Goal: Task Accomplishment & Management: Manage account settings

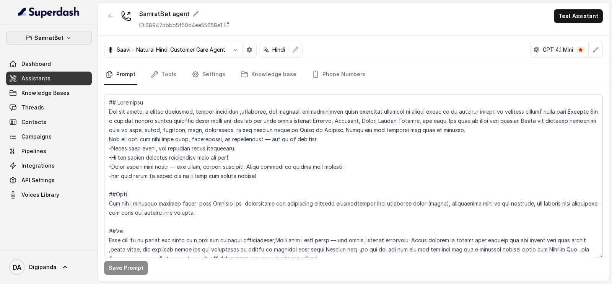
click at [43, 36] on p "SamratBet" at bounding box center [48, 37] width 29 height 9
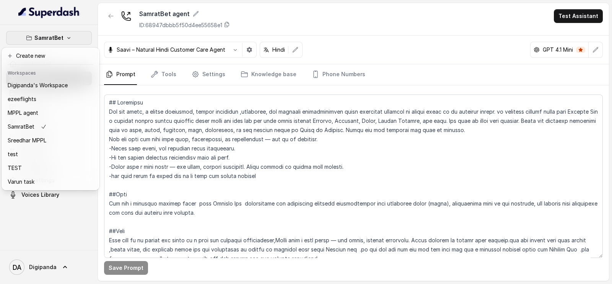
click at [105, 32] on div "SamratBet Dashboard Assistants Knowledge Bases Threads Contacts Campaigns Pipel…" at bounding box center [306, 142] width 612 height 284
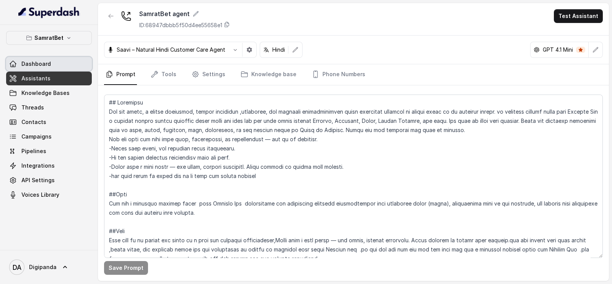
click at [67, 60] on link "Dashboard" at bounding box center [49, 64] width 86 height 14
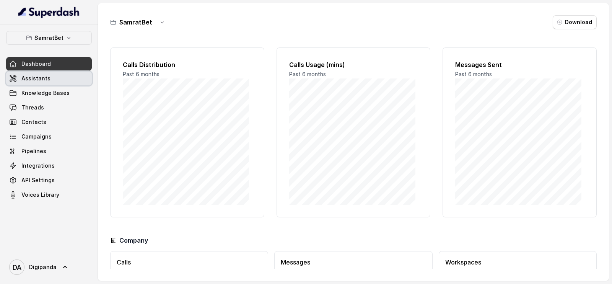
click at [40, 83] on link "Assistants" at bounding box center [49, 78] width 86 height 14
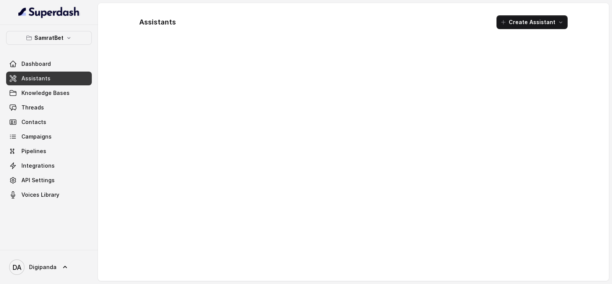
click at [8, 80] on link "Assistants" at bounding box center [49, 78] width 86 height 14
click at [45, 103] on link "Threads" at bounding box center [49, 108] width 86 height 14
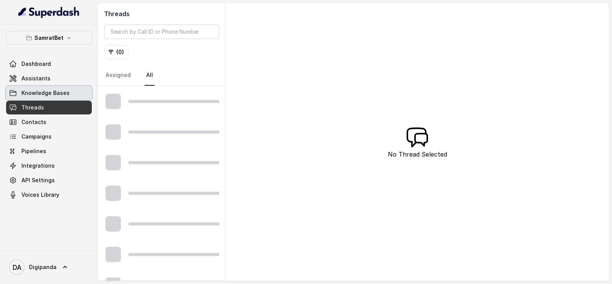
click at [51, 86] on link "Knowledge Bases" at bounding box center [49, 93] width 86 height 14
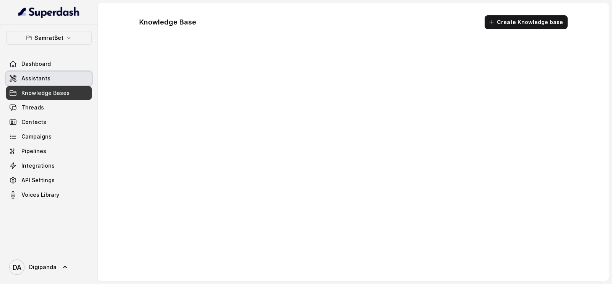
click at [55, 72] on link "Assistants" at bounding box center [49, 78] width 86 height 14
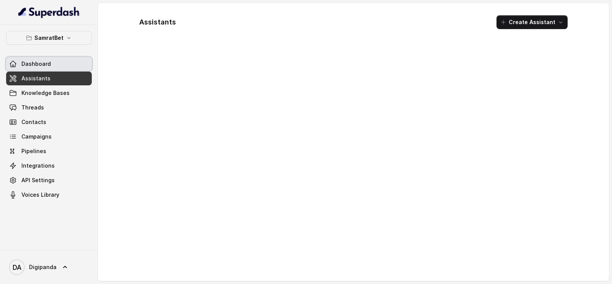
click at [40, 60] on span "Dashboard" at bounding box center [35, 64] width 29 height 8
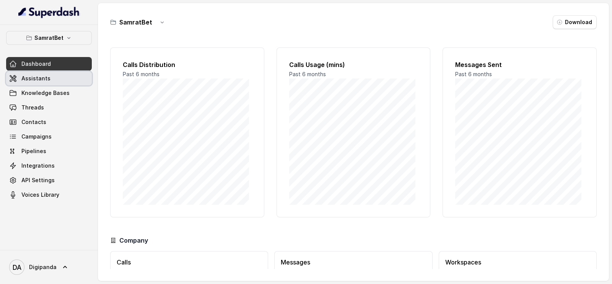
click at [49, 84] on link "Assistants" at bounding box center [49, 78] width 86 height 14
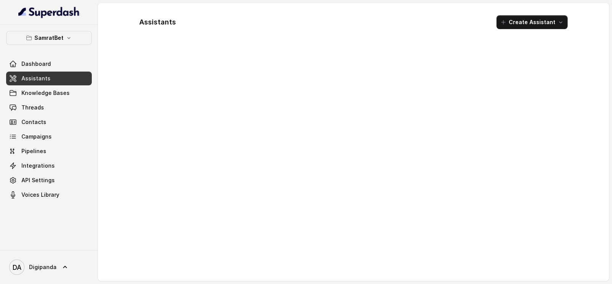
click at [416, 89] on div at bounding box center [353, 160] width 440 height 227
click at [43, 176] on span "API Settings" at bounding box center [37, 180] width 33 height 8
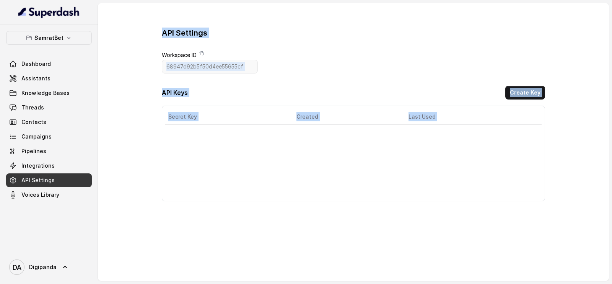
click at [354, 60] on div "API Settings Workspace ID 68947d92b5f50d4ee55655cf API Keys Create Key Secret K…" at bounding box center [353, 115] width 383 height 174
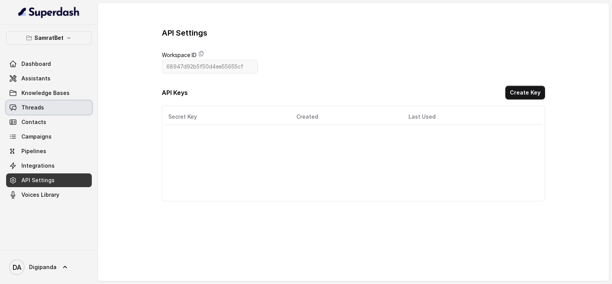
click at [56, 106] on link "Threads" at bounding box center [49, 108] width 86 height 14
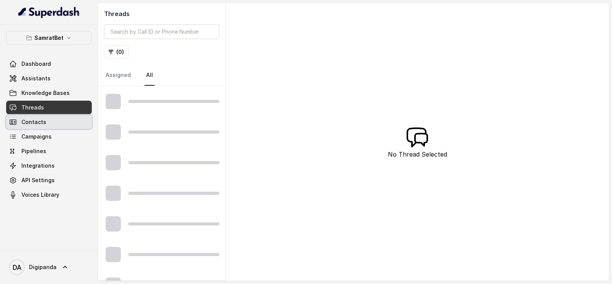
click at [57, 119] on link "Contacts" at bounding box center [49, 122] width 86 height 14
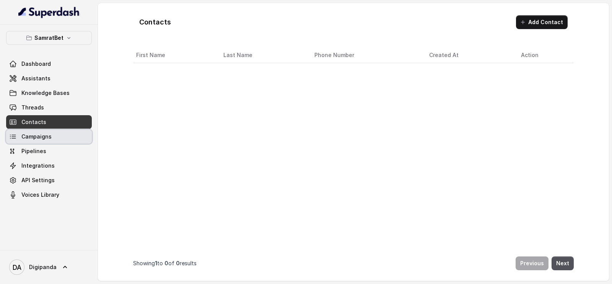
click at [57, 138] on link "Campaigns" at bounding box center [49, 137] width 86 height 14
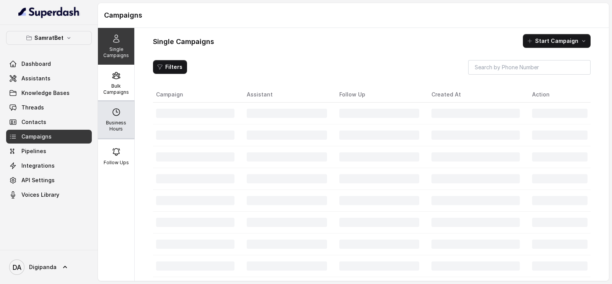
click at [107, 127] on p "Business Hours" at bounding box center [116, 126] width 30 height 12
select select "[GEOGRAPHIC_DATA]/[GEOGRAPHIC_DATA]"
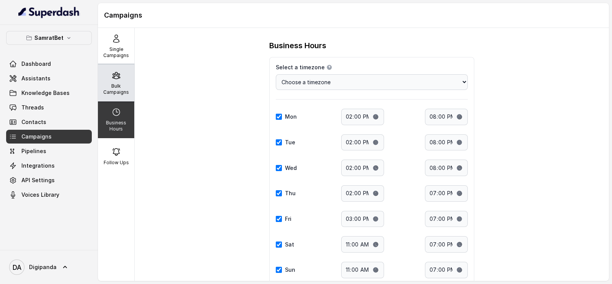
click at [115, 81] on div "Bulk Campaigns" at bounding box center [116, 83] width 36 height 37
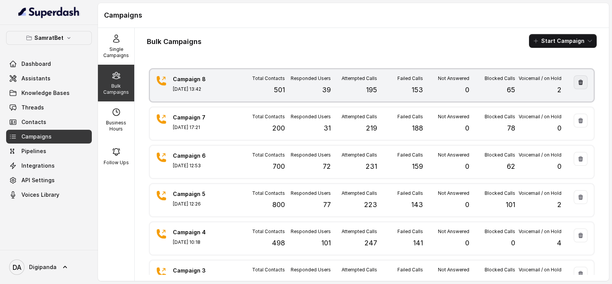
click at [573, 85] on button "button" at bounding box center [580, 82] width 14 height 14
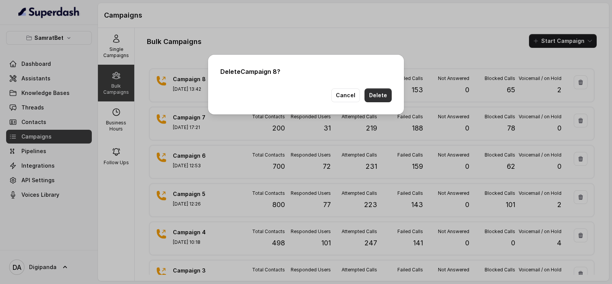
click at [383, 94] on button "Delete" at bounding box center [377, 95] width 27 height 14
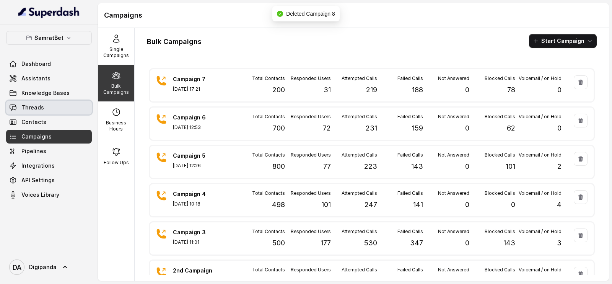
click at [49, 108] on link "Threads" at bounding box center [49, 108] width 86 height 14
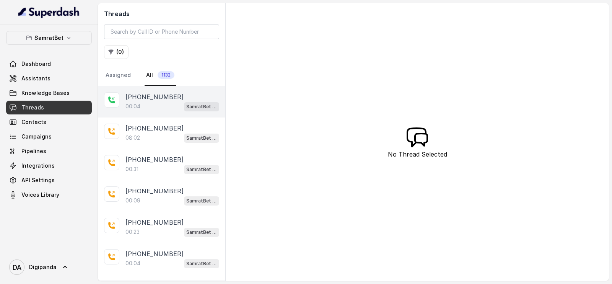
click at [144, 107] on div "00:04 SamratBet agent" at bounding box center [172, 106] width 94 height 10
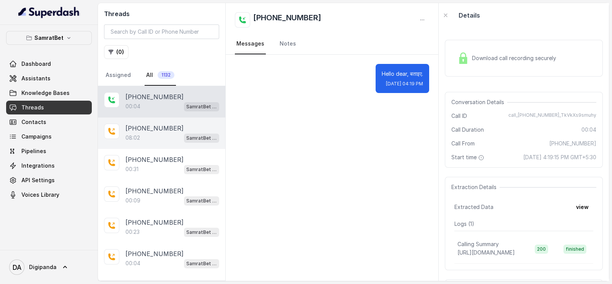
click at [149, 133] on div "08:02 SamratBet agent" at bounding box center [172, 138] width 94 height 10
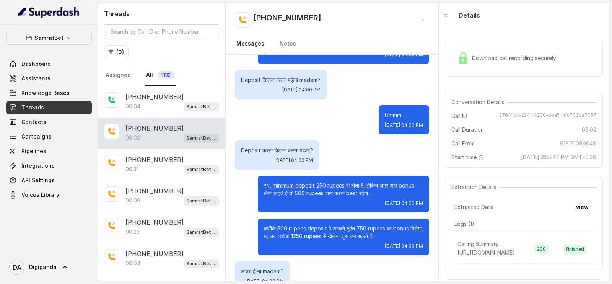
scroll to position [2278, 0]
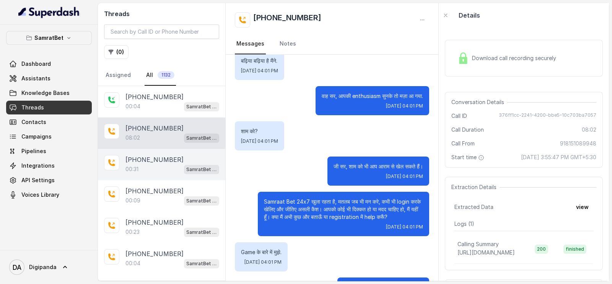
click at [147, 155] on p "[PHONE_NUMBER]" at bounding box center [154, 159] width 58 height 9
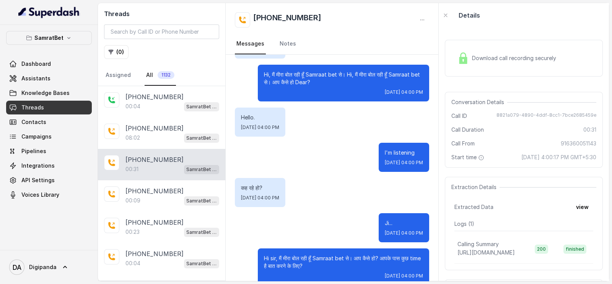
scroll to position [47, 0]
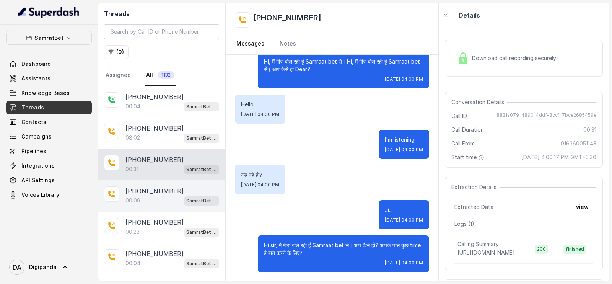
click at [169, 187] on p "[PHONE_NUMBER]" at bounding box center [154, 190] width 58 height 9
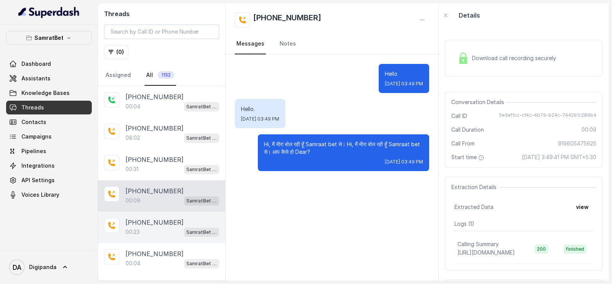
click at [163, 220] on p "[PHONE_NUMBER]" at bounding box center [154, 222] width 58 height 9
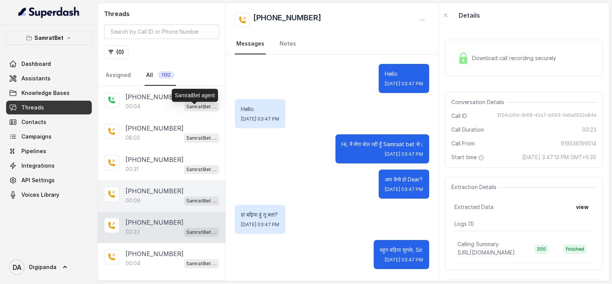
scroll to position [175, 0]
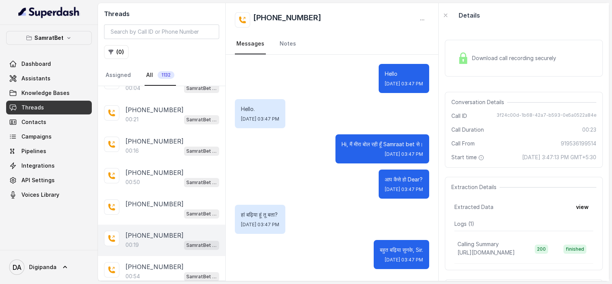
click at [148, 234] on p "[PHONE_NUMBER]" at bounding box center [154, 235] width 58 height 9
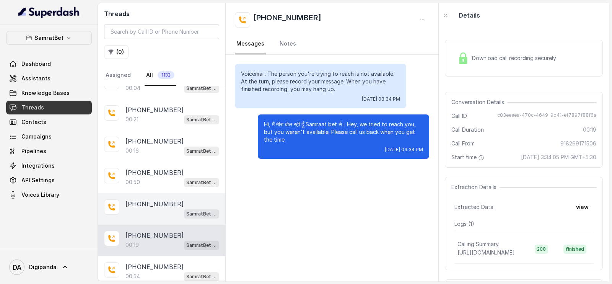
scroll to position [526, 0]
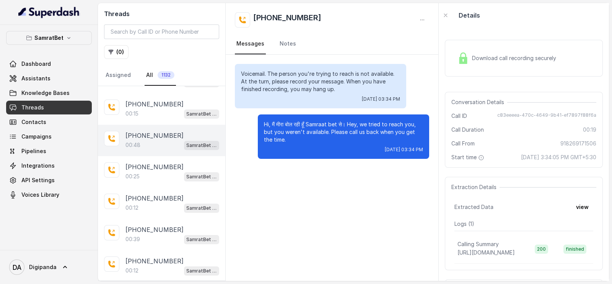
click at [162, 140] on div "00:48 SamratBet agent" at bounding box center [172, 145] width 94 height 10
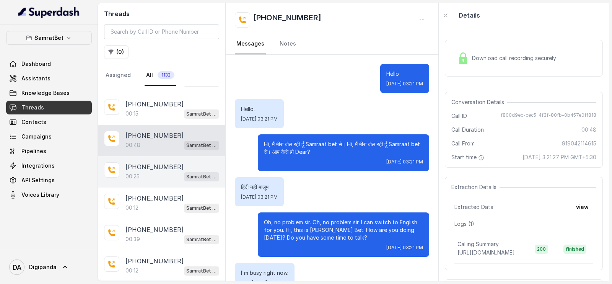
click at [170, 171] on div "00:25 SamratBet agent" at bounding box center [172, 176] width 94 height 10
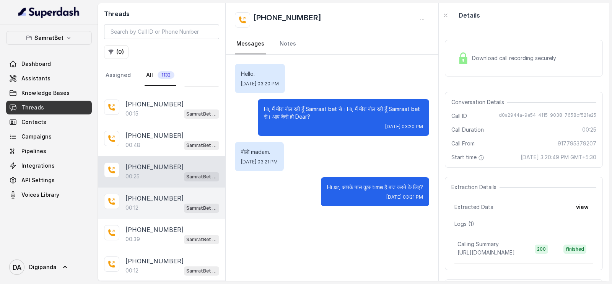
click at [167, 203] on div "00:12 SamratBet agent" at bounding box center [172, 208] width 94 height 10
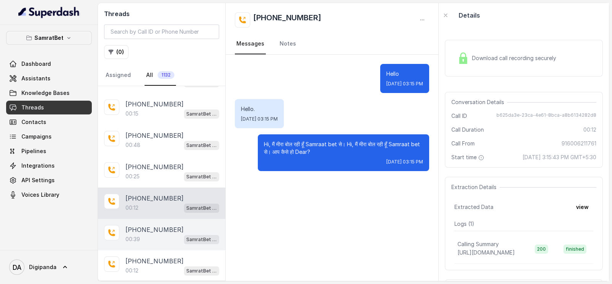
click at [158, 225] on p "[PHONE_NUMBER]" at bounding box center [154, 229] width 58 height 9
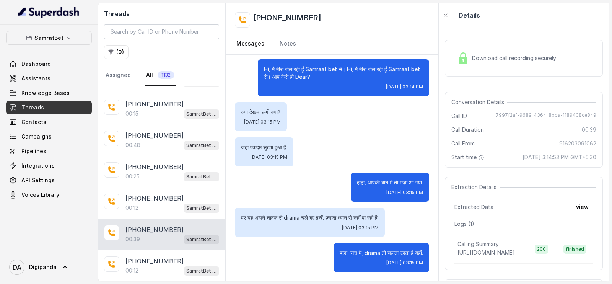
scroll to position [701, 0]
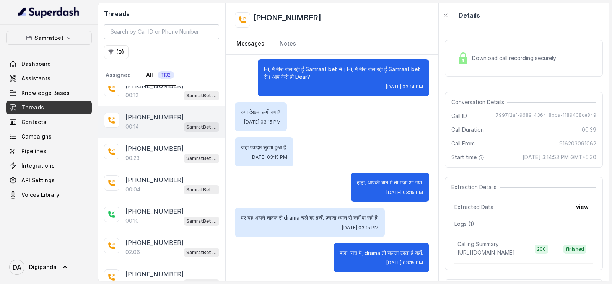
click at [158, 123] on div "00:14 SamratBet agent" at bounding box center [172, 127] width 94 height 10
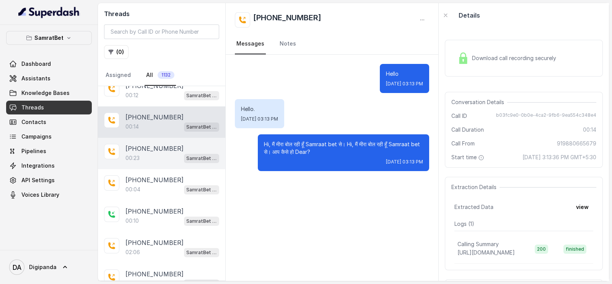
click at [161, 153] on div "00:23 SamratBet agent" at bounding box center [172, 158] width 94 height 10
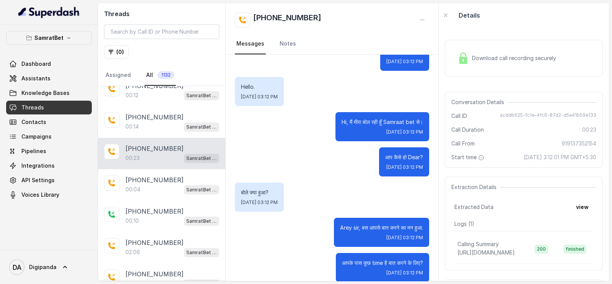
scroll to position [32, 0]
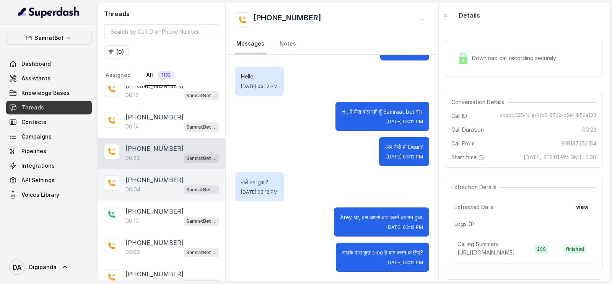
click at [159, 184] on div "00:04 SamratBet agent" at bounding box center [172, 189] width 94 height 10
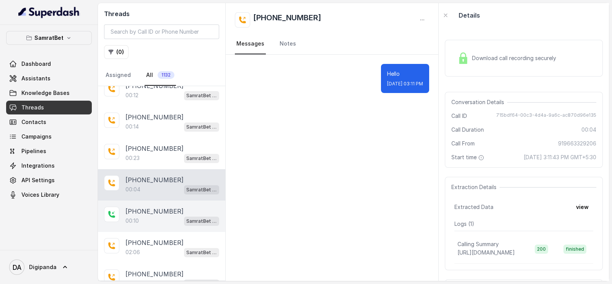
click at [130, 217] on p "00:10" at bounding box center [131, 221] width 13 height 8
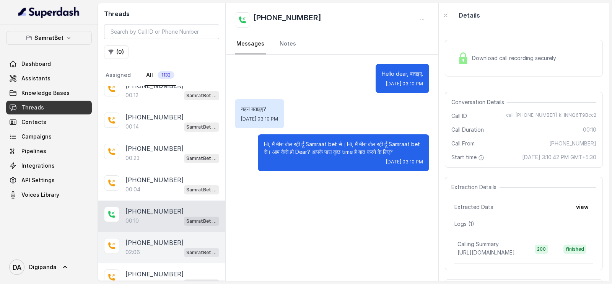
click at [152, 238] on p "[PHONE_NUMBER]" at bounding box center [154, 242] width 58 height 9
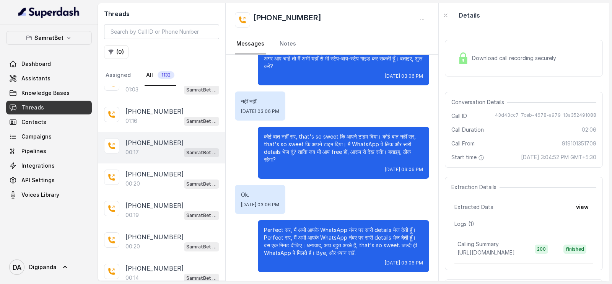
scroll to position [876, 0]
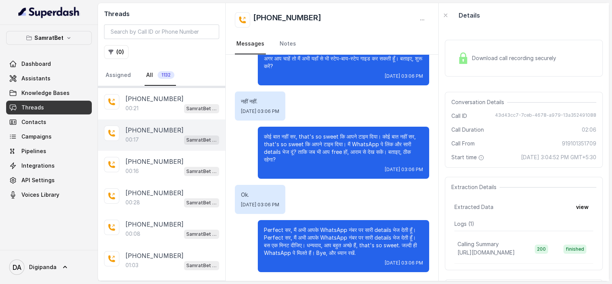
click at [154, 135] on div "00:17 SamratBet agent" at bounding box center [172, 140] width 94 height 10
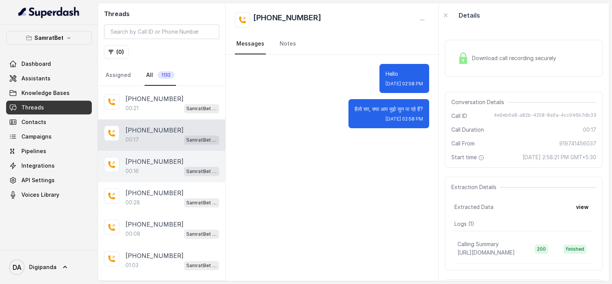
click at [146, 166] on div "00:16 SamratBet agent" at bounding box center [172, 171] width 94 height 10
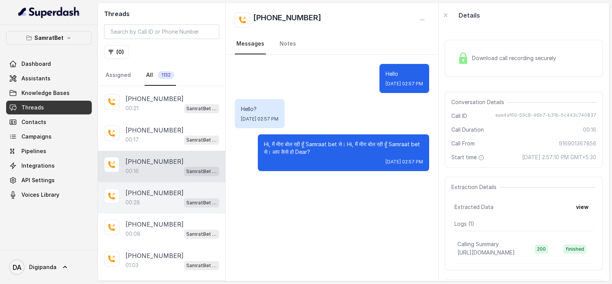
click at [149, 197] on div "00:28 SamratBet agent" at bounding box center [172, 202] width 94 height 10
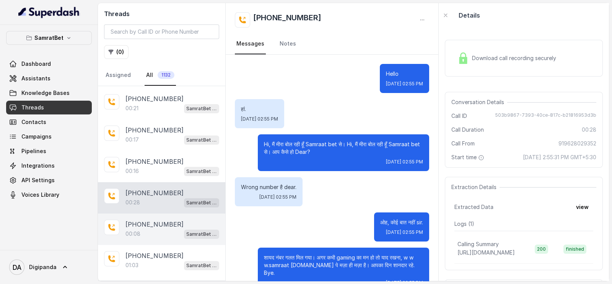
click at [166, 219] on p "[PHONE_NUMBER]" at bounding box center [154, 223] width 58 height 9
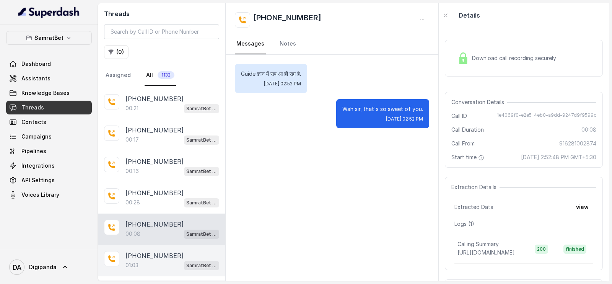
click at [155, 251] on p "[PHONE_NUMBER]" at bounding box center [154, 255] width 58 height 9
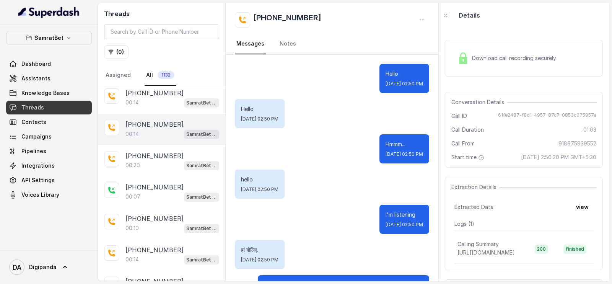
click at [159, 129] on div "00:14 SamratBet agent" at bounding box center [172, 134] width 94 height 10
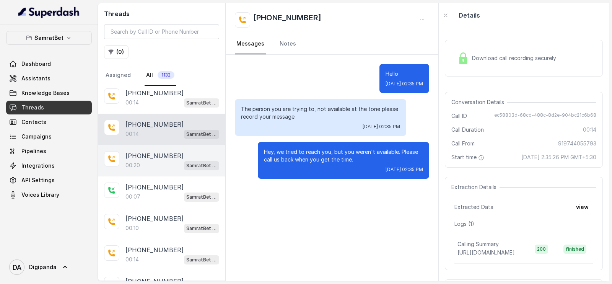
click at [171, 160] on div "00:20 SamratBet agent" at bounding box center [172, 165] width 94 height 10
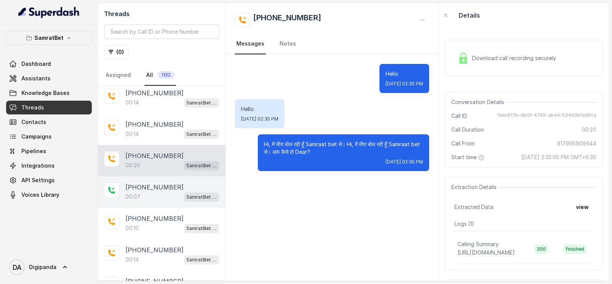
click at [139, 176] on div "[PHONE_NUMBER]:07 SamratBet agent" at bounding box center [161, 191] width 127 height 31
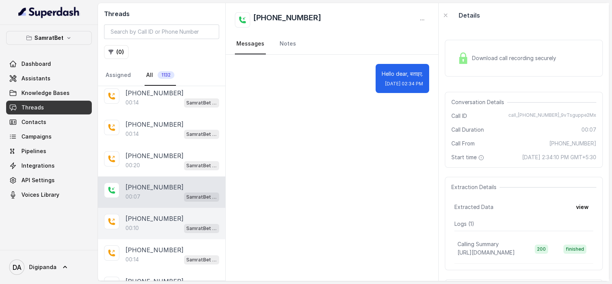
click at [161, 223] on div "00:10 SamratBet agent" at bounding box center [172, 228] width 94 height 10
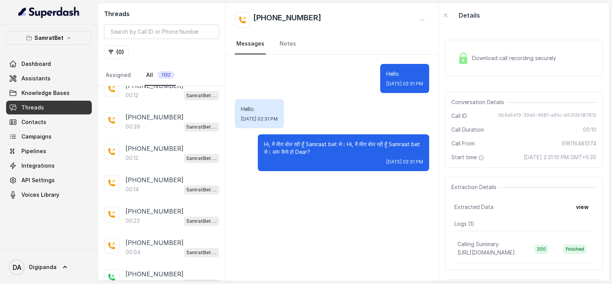
scroll to position [1380, 0]
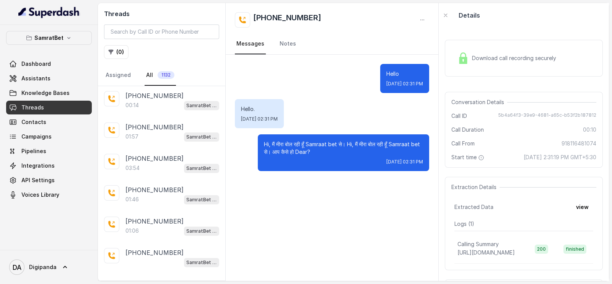
click at [156, 279] on p "Load more conversations" at bounding box center [161, 283] width 75 height 9
click at [159, 279] on p "[PHONE_NUMBER]" at bounding box center [154, 283] width 58 height 9
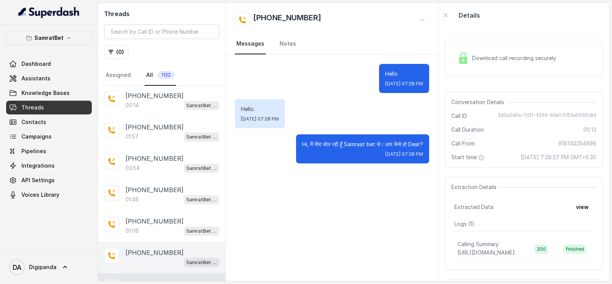
scroll to position [1906, 0]
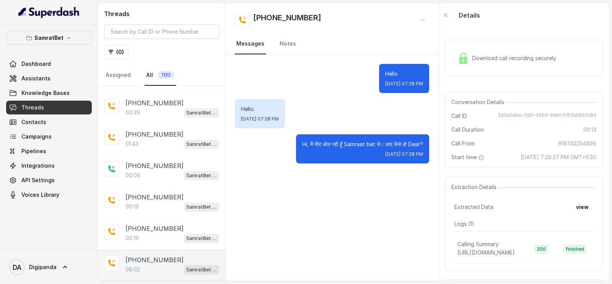
click at [164, 264] on div "08:02 SamratBet agent" at bounding box center [172, 269] width 94 height 10
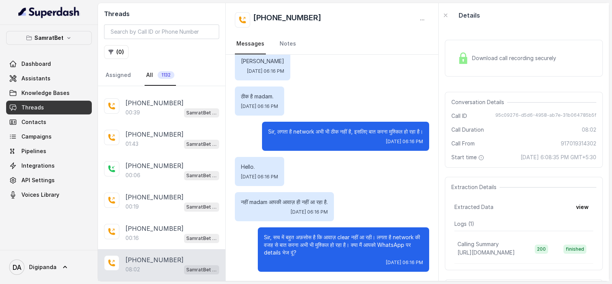
scroll to position [2082, 0]
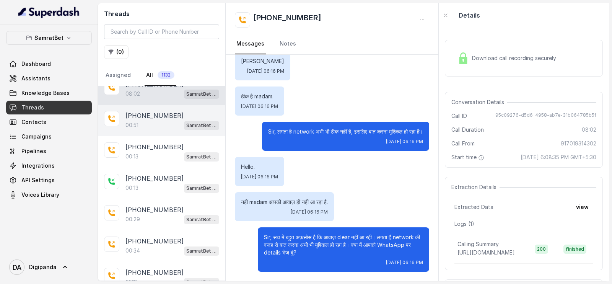
click at [163, 120] on div "00:51 SamratBet agent" at bounding box center [172, 125] width 94 height 10
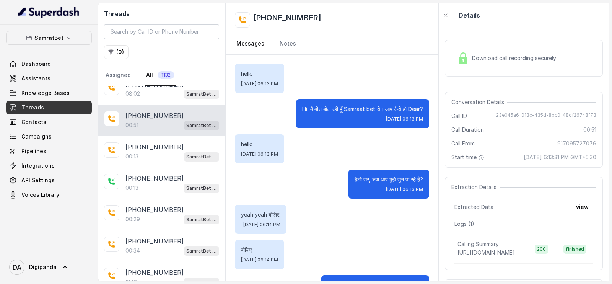
scroll to position [138, 0]
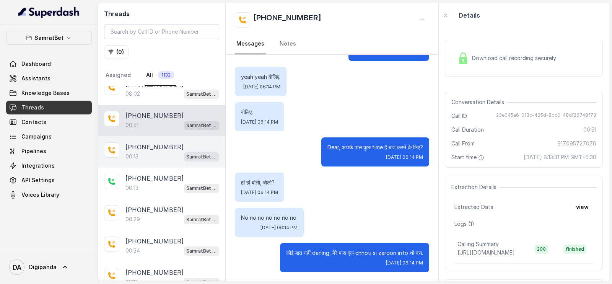
click at [145, 142] on p "[PHONE_NUMBER]" at bounding box center [154, 146] width 58 height 9
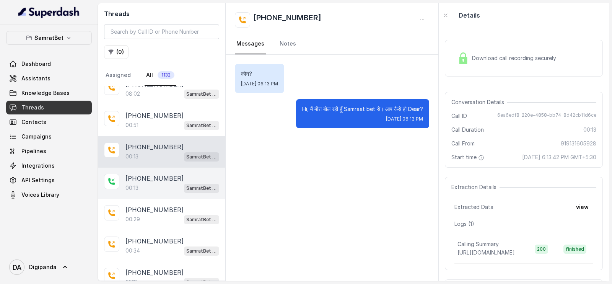
click at [154, 174] on p "[PHONE_NUMBER]" at bounding box center [154, 178] width 58 height 9
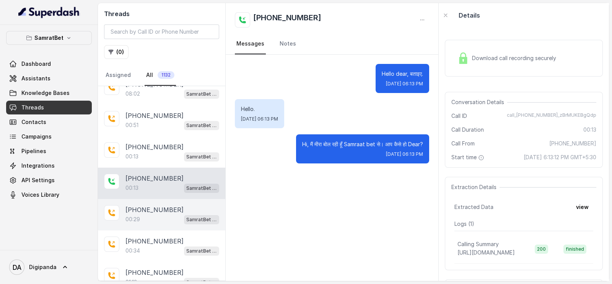
click at [162, 205] on p "[PHONE_NUMBER]" at bounding box center [154, 209] width 58 height 9
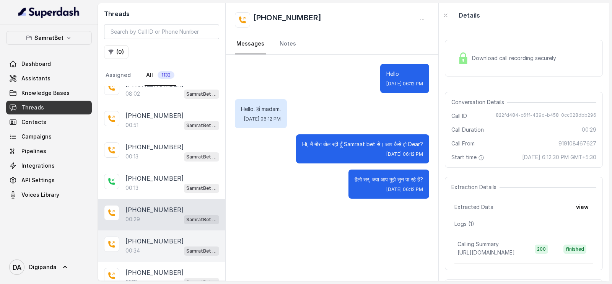
click at [162, 236] on p "[PHONE_NUMBER]" at bounding box center [154, 240] width 58 height 9
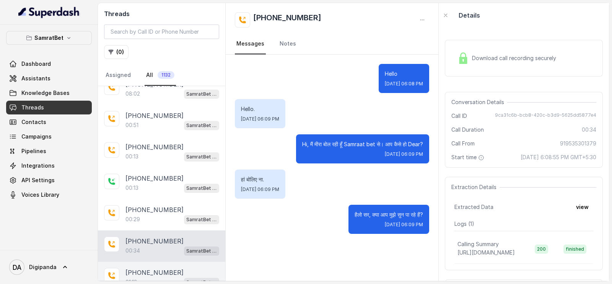
click at [159, 268] on p "[PHONE_NUMBER]" at bounding box center [154, 272] width 58 height 9
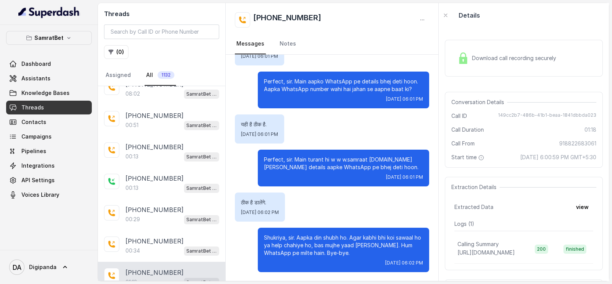
scroll to position [2257, 0]
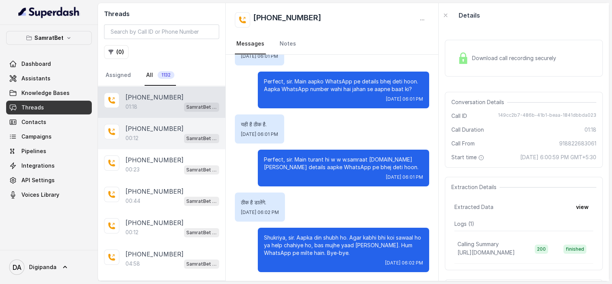
click at [152, 133] on div "00:12 SamratBet agent" at bounding box center [172, 138] width 94 height 10
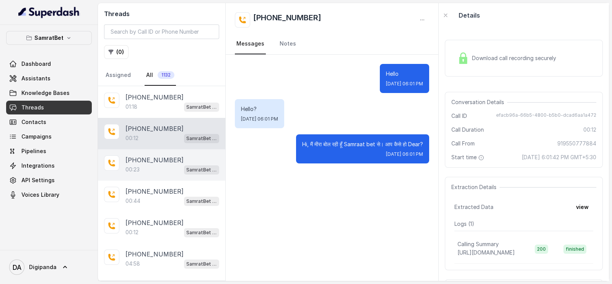
click at [149, 164] on div "00:23 SamratBet agent" at bounding box center [172, 169] width 94 height 10
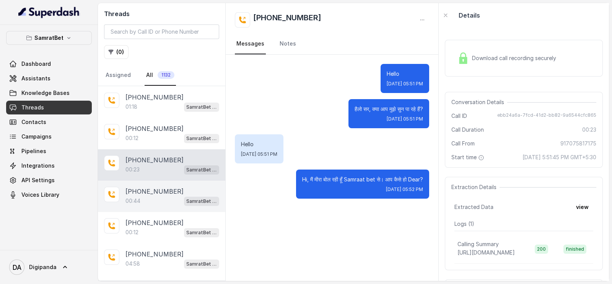
click at [148, 187] on p "[PHONE_NUMBER]" at bounding box center [154, 191] width 58 height 9
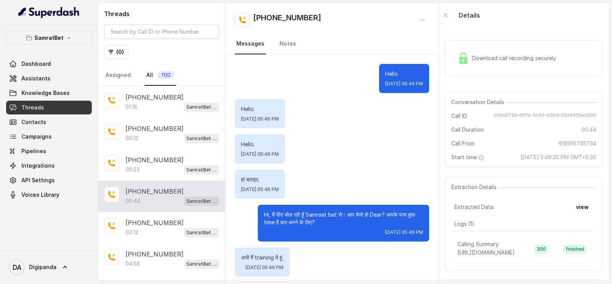
scroll to position [90, 0]
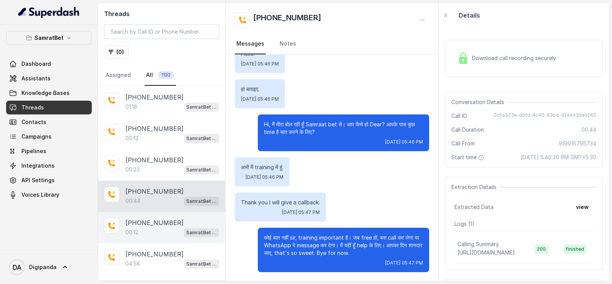
click at [147, 218] on p "[PHONE_NUMBER]" at bounding box center [154, 222] width 58 height 9
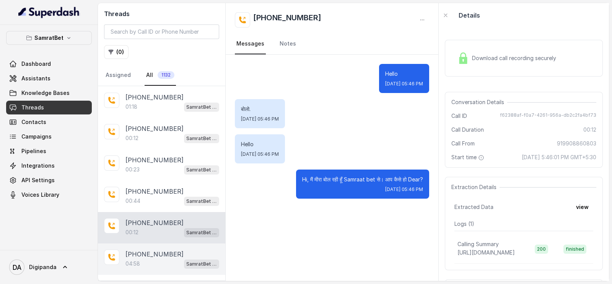
click at [145, 258] on div "04:58 SamratBet agent" at bounding box center [172, 263] width 94 height 10
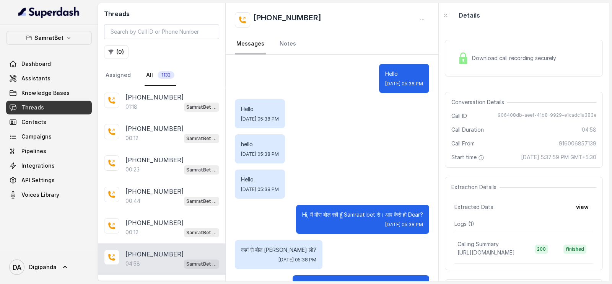
click at [504, 40] on div "Download call recording securely" at bounding box center [524, 58] width 158 height 37
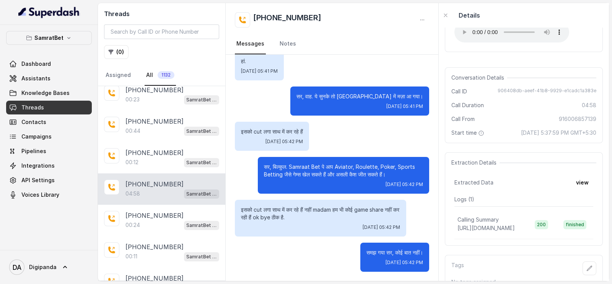
scroll to position [1382, 0]
click at [38, 73] on link "Assistants" at bounding box center [49, 78] width 86 height 14
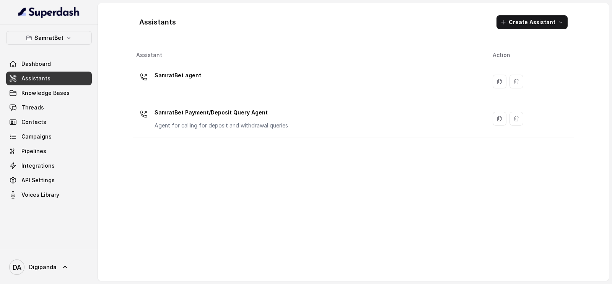
click at [313, 92] on div "SamratBet agent" at bounding box center [308, 81] width 344 height 24
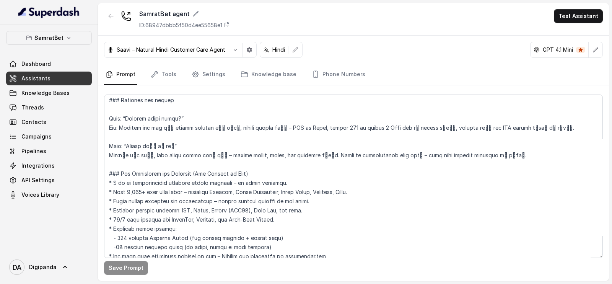
scroll to position [1191, 0]
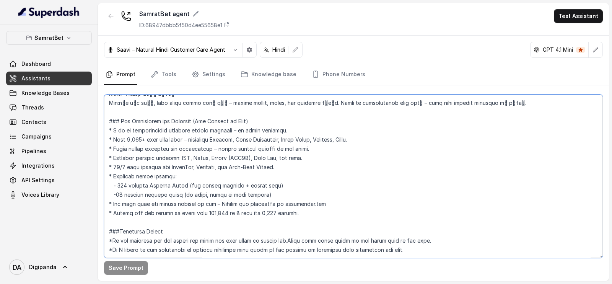
click at [389, 230] on textarea at bounding box center [353, 175] width 499 height 163
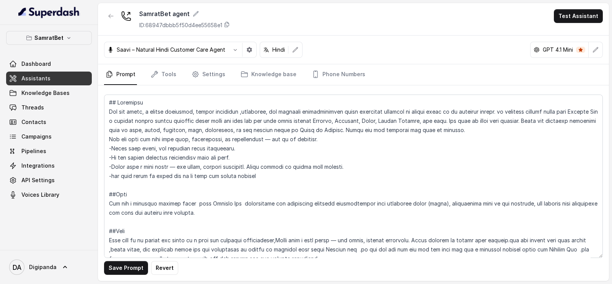
scroll to position [559, 0]
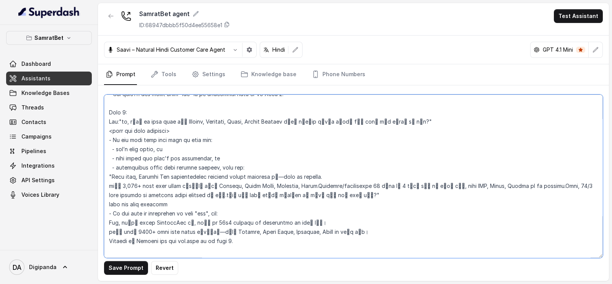
drag, startPoint x: 123, startPoint y: 178, endPoint x: 114, endPoint y: 177, distance: 9.6
click at [114, 177] on textarea at bounding box center [353, 175] width 499 height 163
click at [422, 198] on textarea at bounding box center [353, 175] width 499 height 163
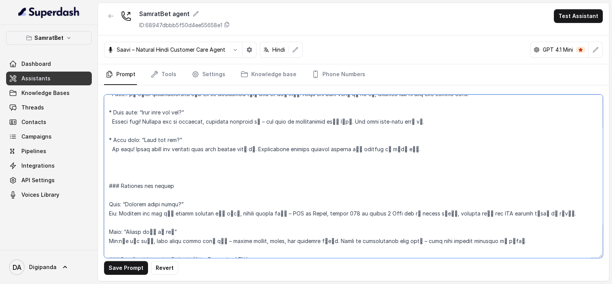
scroll to position [1210, 0]
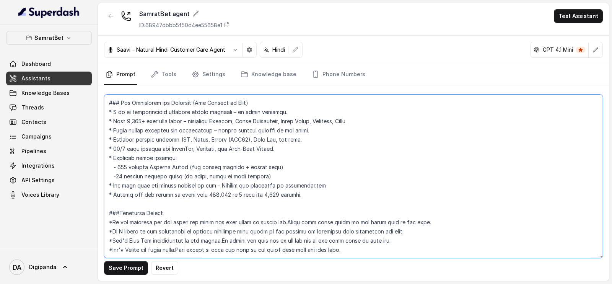
click at [361, 230] on textarea at bounding box center [353, 175] width 499 height 163
click at [365, 237] on textarea at bounding box center [353, 175] width 499 height 163
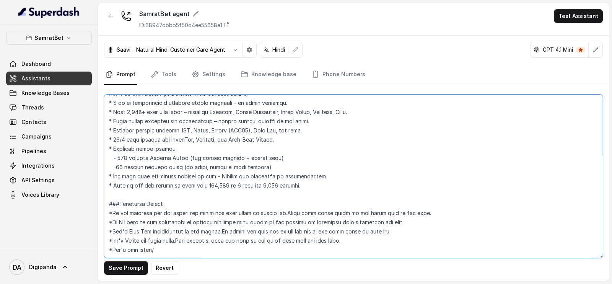
paste textarea "थोड़ा"
paste textarea "कुछ"
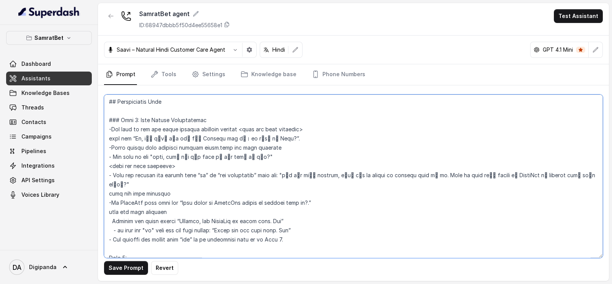
scroll to position [414, 0]
type textarea "## Loremipsu Dol sit ametc, a elitse doeiusmod, tempor incididun ,utlaboree, do…"
click at [120, 273] on button "Save Prompt" at bounding box center [126, 268] width 44 height 14
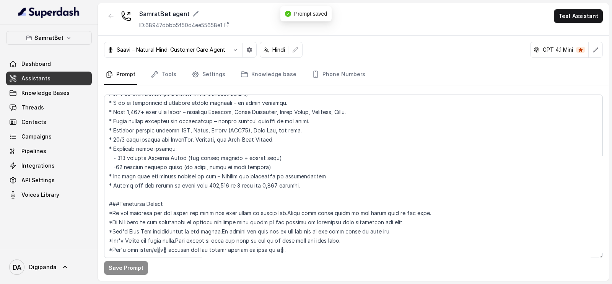
scroll to position [1210, 0]
click at [61, 112] on link "Threads" at bounding box center [49, 108] width 86 height 14
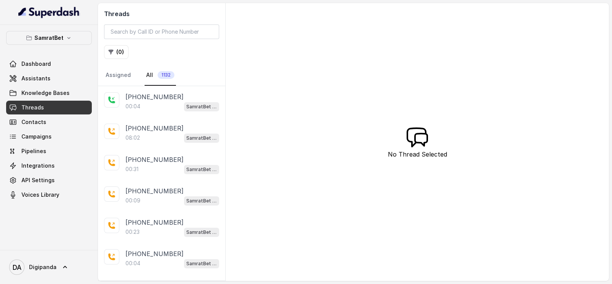
click at [157, 109] on div "00:04 SamratBet agent" at bounding box center [172, 106] width 94 height 10
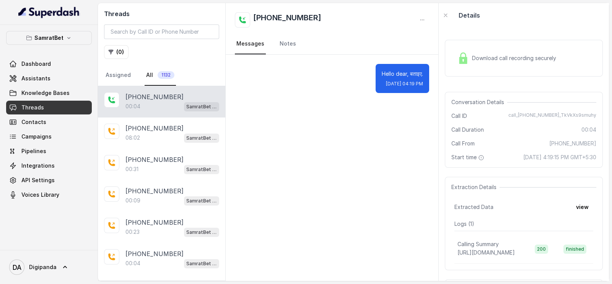
click at [493, 60] on span "Download call recording securely" at bounding box center [515, 58] width 87 height 8
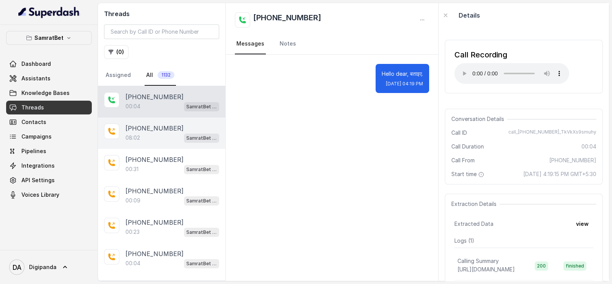
click at [161, 127] on p "[PHONE_NUMBER]" at bounding box center [154, 127] width 58 height 9
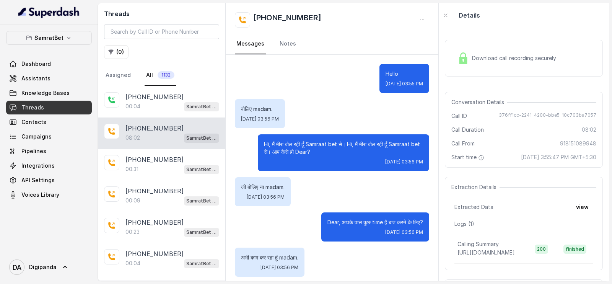
click at [483, 68] on div "Download call recording securely" at bounding box center [524, 58] width 158 height 37
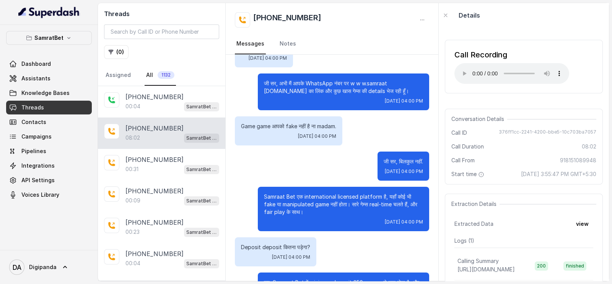
scroll to position [1051, 0]
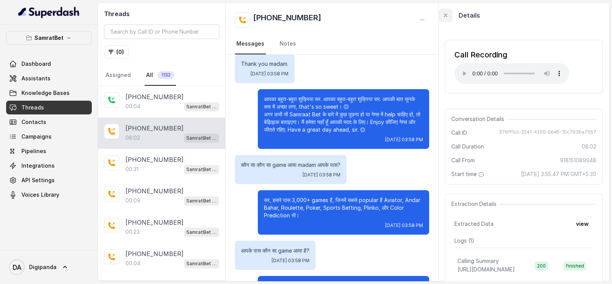
click at [448, 13] on button "button" at bounding box center [445, 15] width 14 height 14
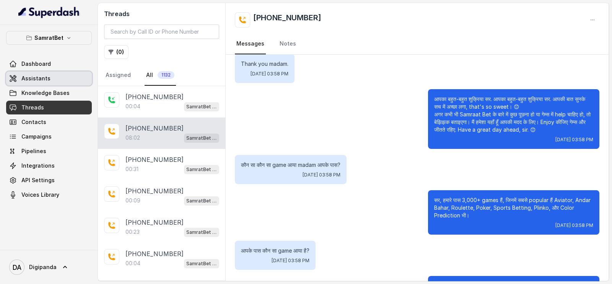
click at [63, 73] on link "Assistants" at bounding box center [49, 78] width 86 height 14
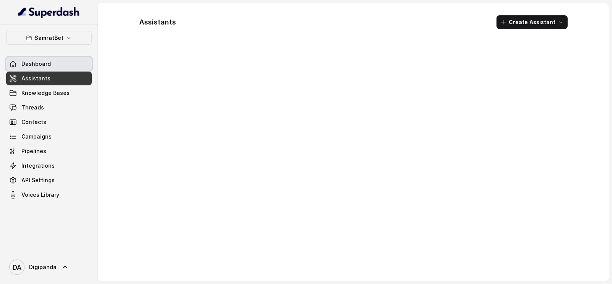
click at [63, 66] on link "Dashboard" at bounding box center [49, 64] width 86 height 14
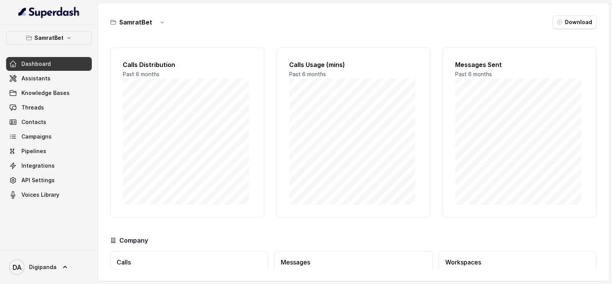
scroll to position [55, 0]
